Goal: Task Accomplishment & Management: Manage account settings

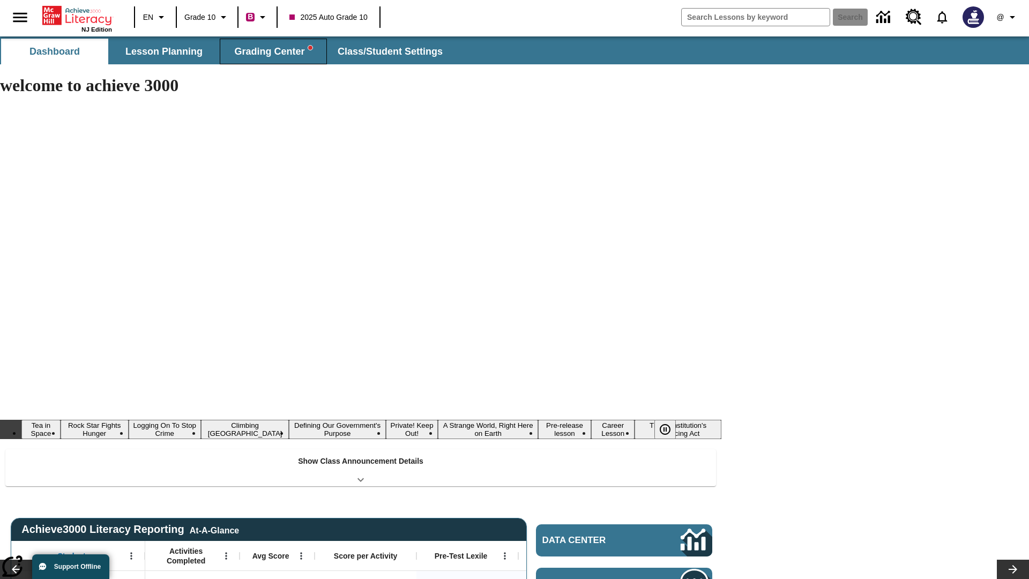
click at [273, 51] on span "Grading Center" at bounding box center [273, 52] width 78 height 12
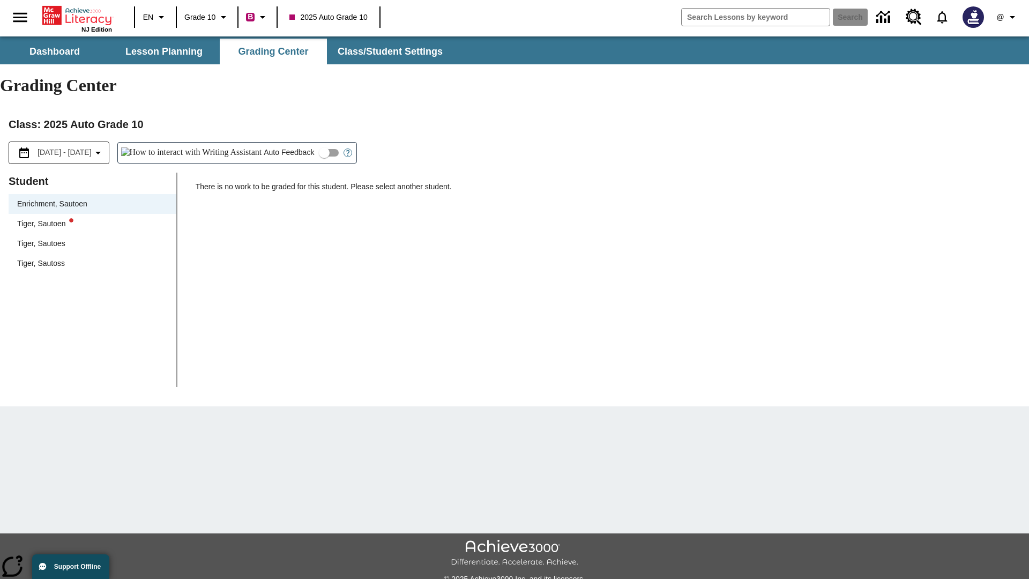
click at [92, 218] on div "Tiger, Sautoen" at bounding box center [92, 223] width 151 height 11
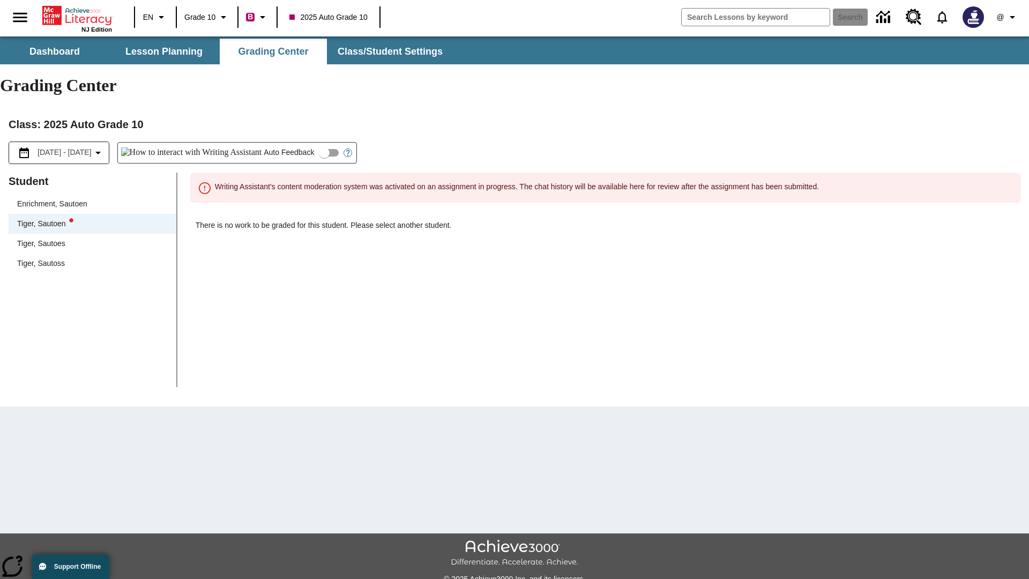
click at [294, 143] on input "Auto Feedback" at bounding box center [324, 153] width 61 height 20
checkbox input "true"
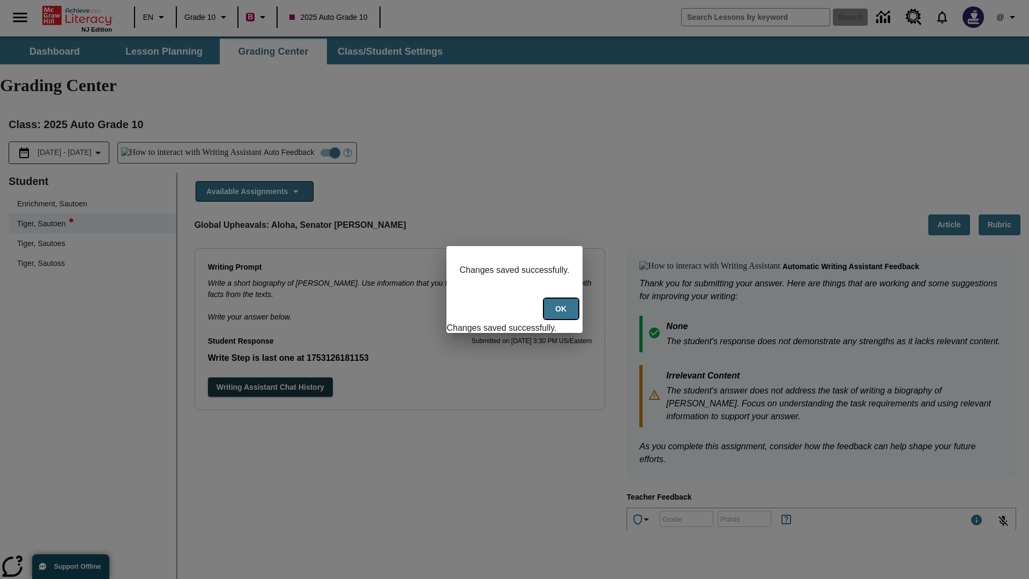
click at [562, 315] on button "Ok" at bounding box center [561, 308] width 34 height 21
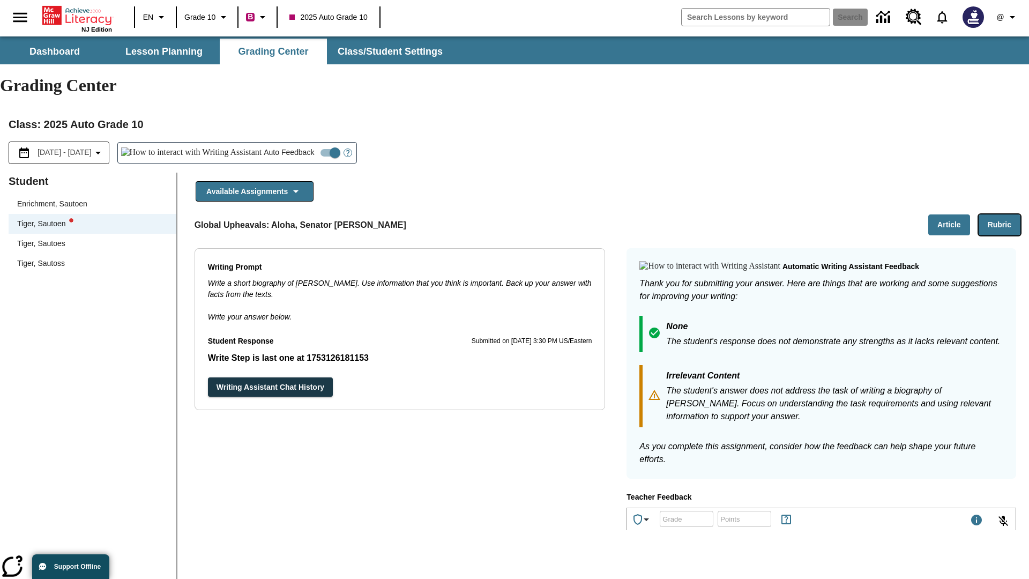
click at [999, 214] on button "Rubric" at bounding box center [999, 224] width 42 height 21
click at [949, 214] on button "Article" at bounding box center [949, 224] width 42 height 21
click at [155, 17] on icon "Language: EN, Select a language" at bounding box center [161, 17] width 13 height 13
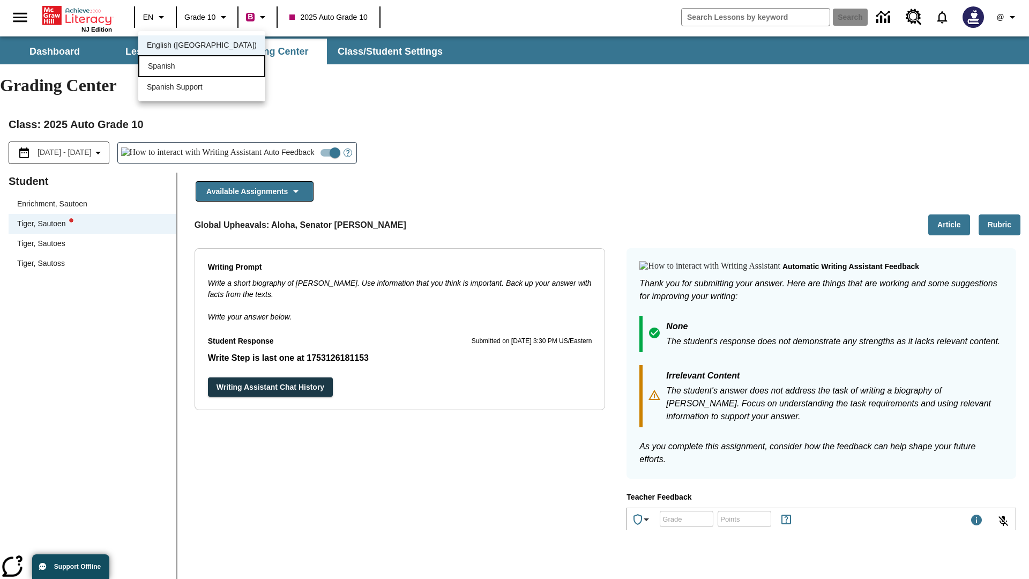
click at [178, 67] on div "Spanish" at bounding box center [201, 66] width 127 height 22
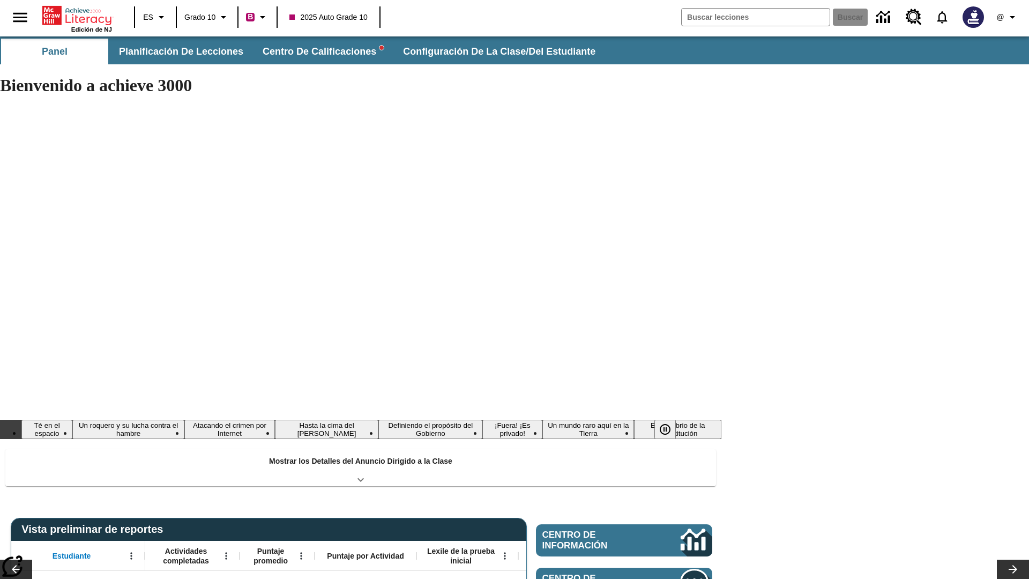
type input "-1"
click at [319, 51] on span "Centro de calificaciones" at bounding box center [323, 52] width 121 height 12
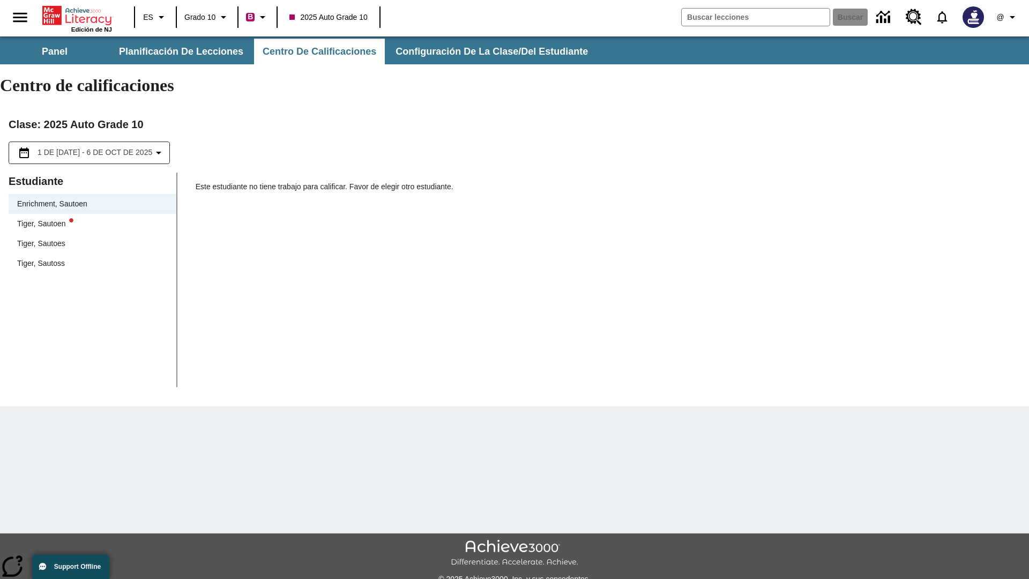
click at [92, 218] on div "Tiger, Sautoen" at bounding box center [92, 223] width 151 height 11
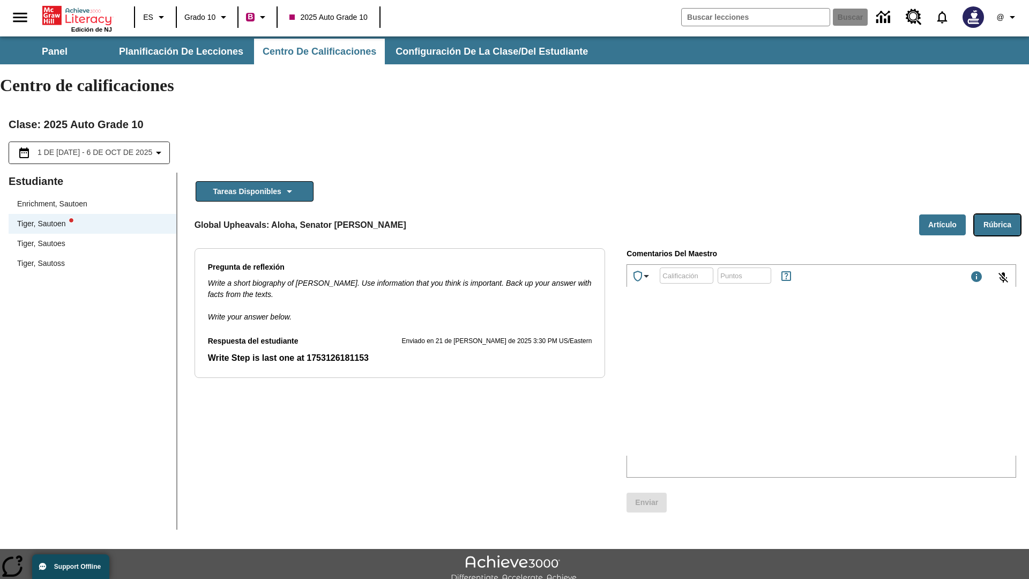
click at [997, 214] on button "Rúbrica" at bounding box center [997, 224] width 46 height 21
click at [942, 214] on button "Artículo" at bounding box center [942, 224] width 47 height 21
